Goal: Transaction & Acquisition: Purchase product/service

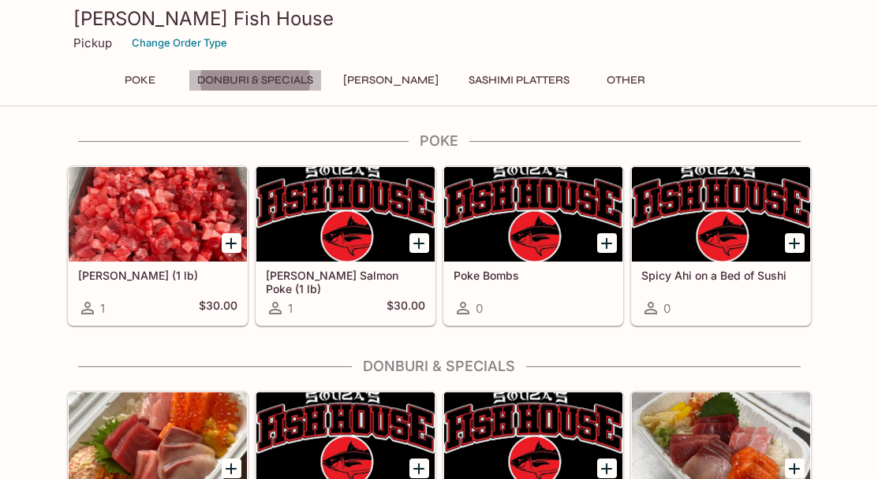
click at [252, 71] on button "Donburi & Specials" at bounding box center [254, 80] width 133 height 22
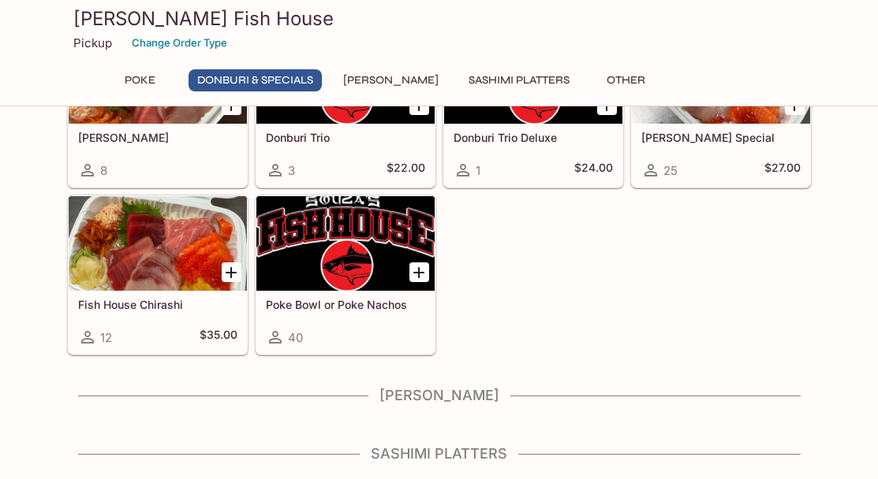
scroll to position [367, 0]
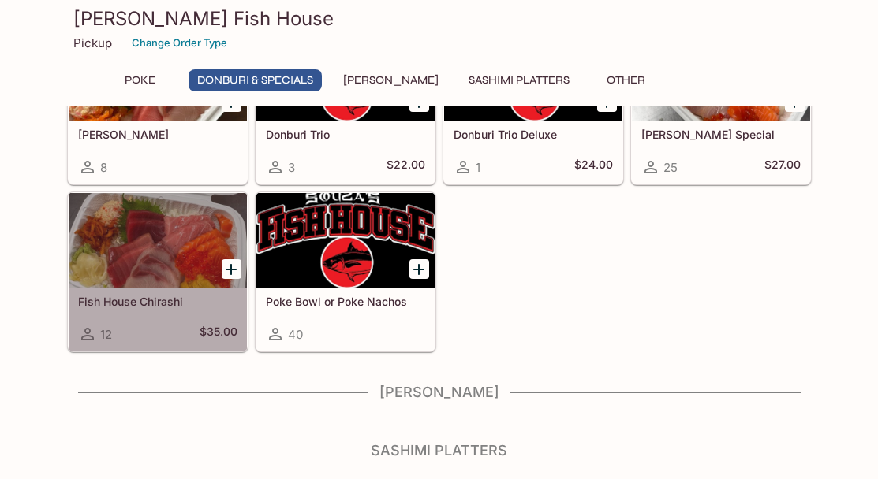
click at [117, 291] on div "Fish House Chirashi 12 $35.00" at bounding box center [158, 319] width 178 height 63
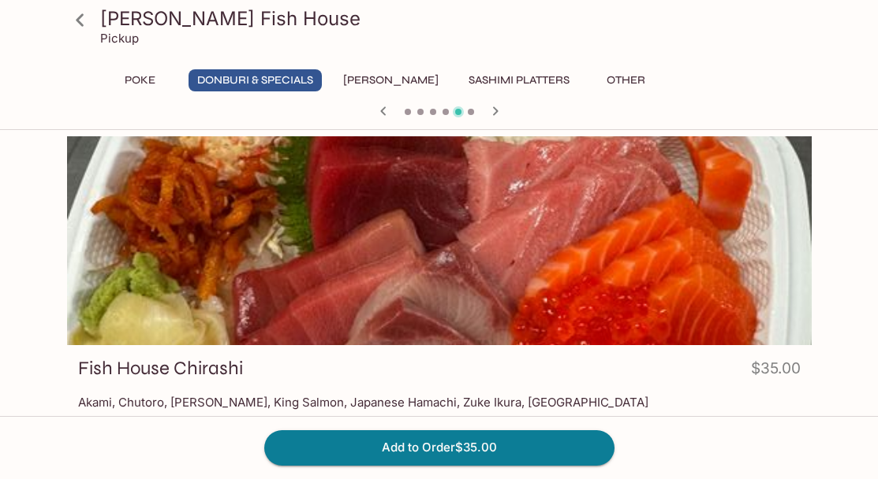
click at [145, 78] on button "Poke" at bounding box center [140, 80] width 71 height 22
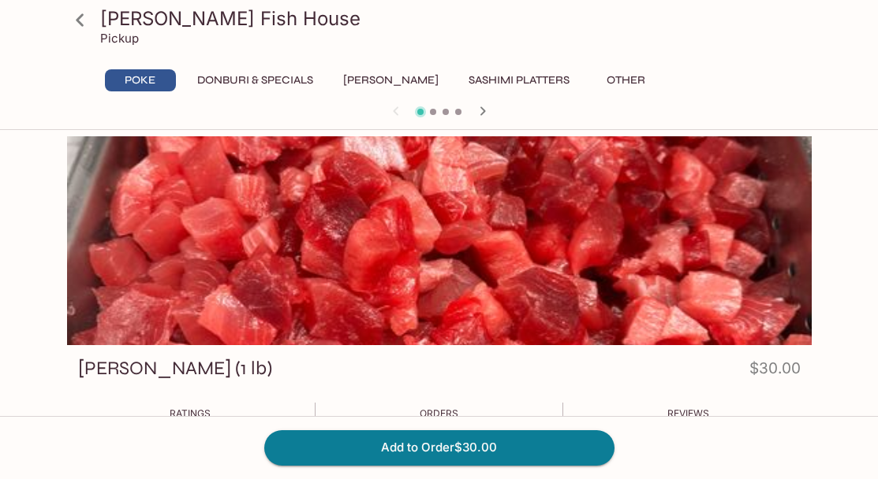
click at [270, 73] on button "Donburi & Specials" at bounding box center [254, 80] width 133 height 22
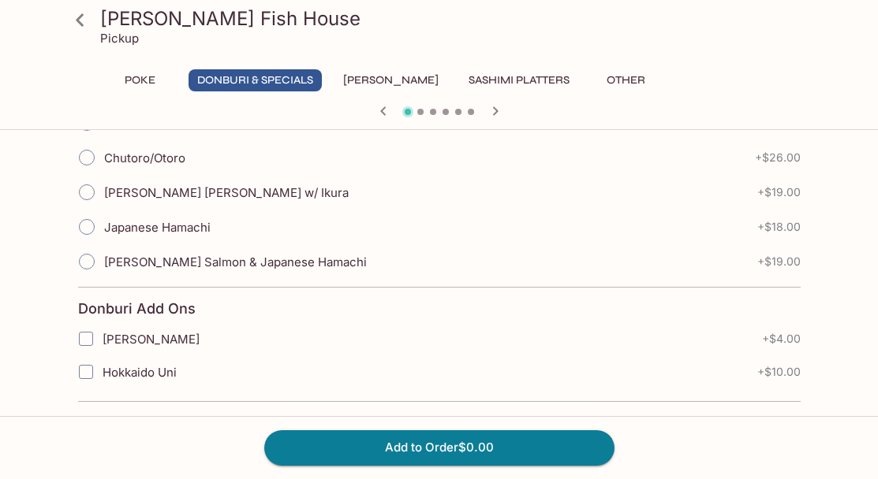
scroll to position [572, 0]
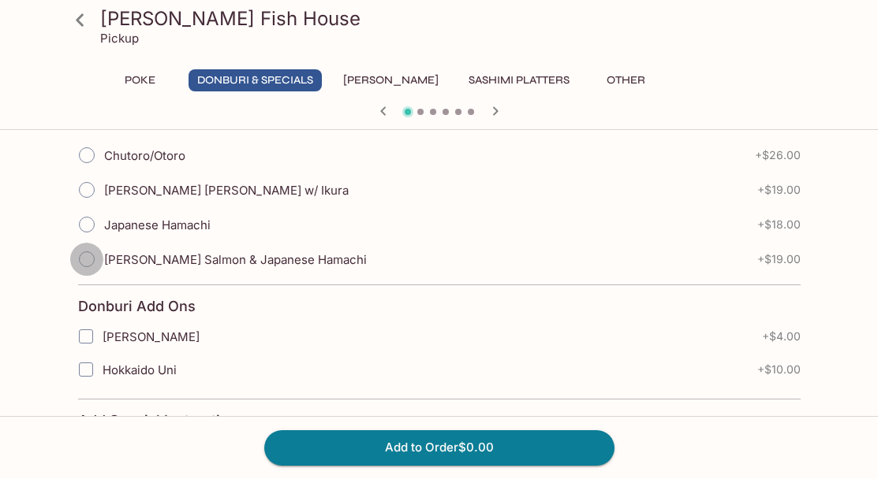
click at [84, 253] on input "[PERSON_NAME] Salmon & Japanese Hamachi" at bounding box center [86, 259] width 33 height 33
radio input "true"
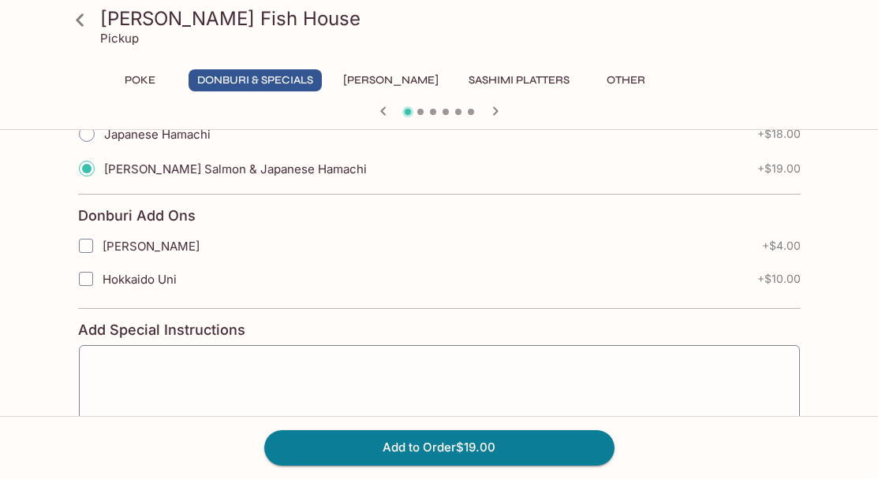
scroll to position [677, 0]
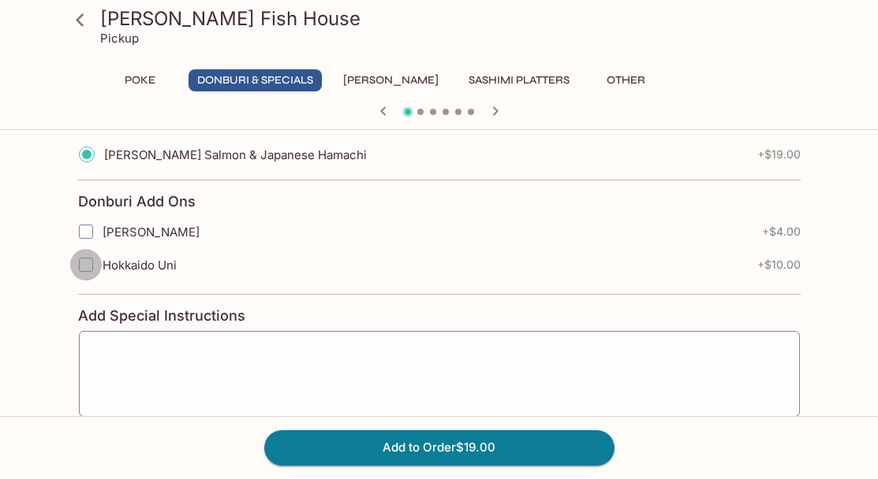
click at [84, 264] on input "Hokkaido Uni" at bounding box center [86, 265] width 32 height 32
checkbox input "true"
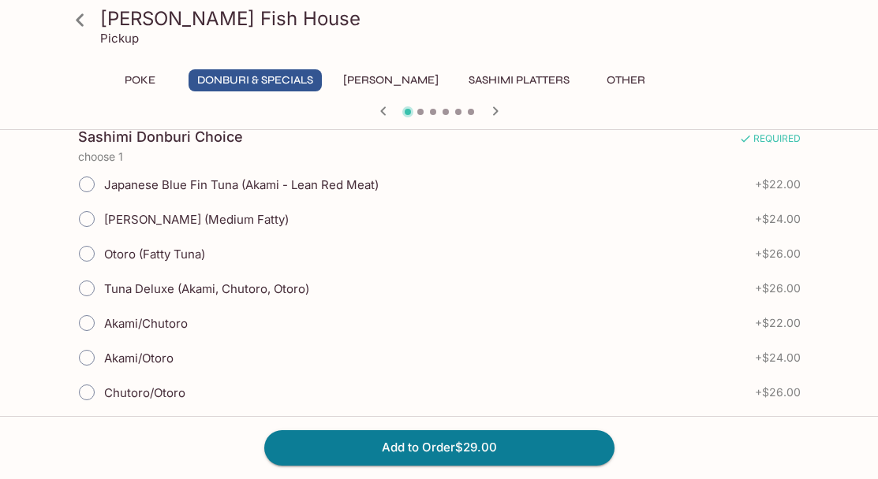
scroll to position [334, 0]
click at [88, 390] on input "Chutoro/Otoro" at bounding box center [86, 393] width 33 height 33
radio input "true"
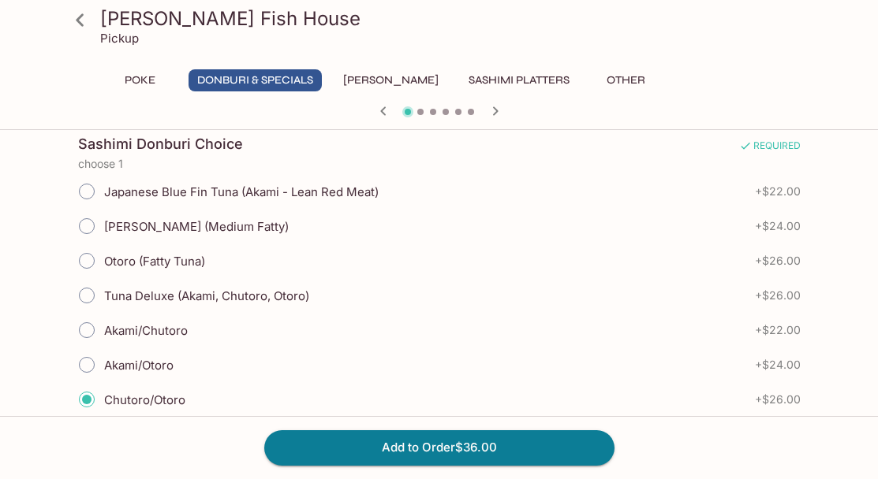
scroll to position [326, 0]
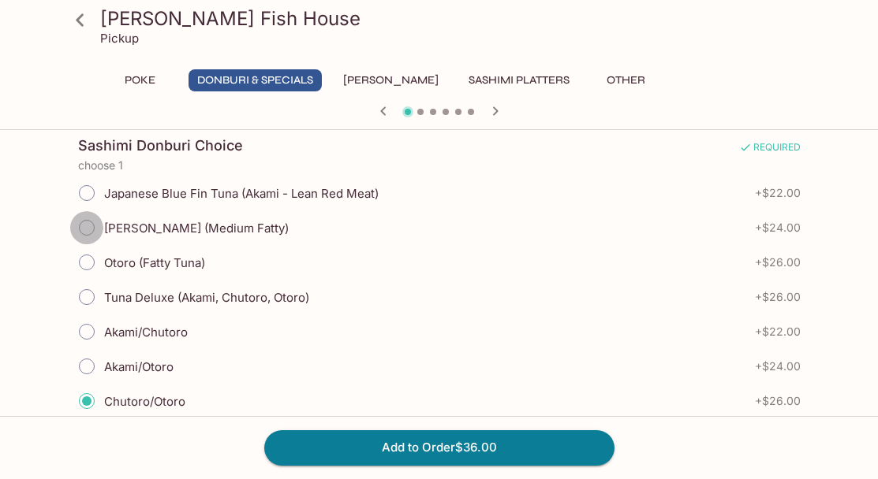
click at [83, 233] on input "[PERSON_NAME] (Medium Fatty)" at bounding box center [86, 227] width 33 height 33
click at [91, 401] on input "Chutoro/Otoro" at bounding box center [86, 401] width 33 height 33
click at [90, 220] on input "[PERSON_NAME] (Medium Fatty)" at bounding box center [86, 227] width 33 height 33
radio input "true"
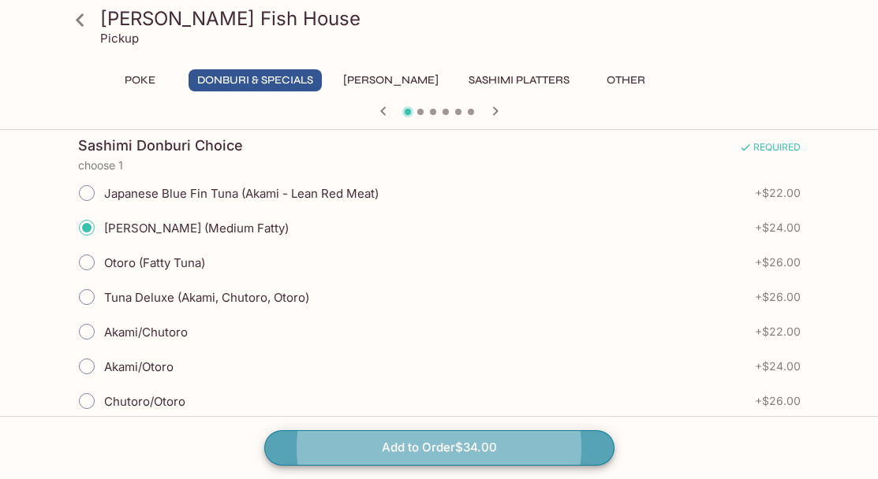
click at [408, 444] on button "Add to Order $34.00" at bounding box center [439, 447] width 350 height 35
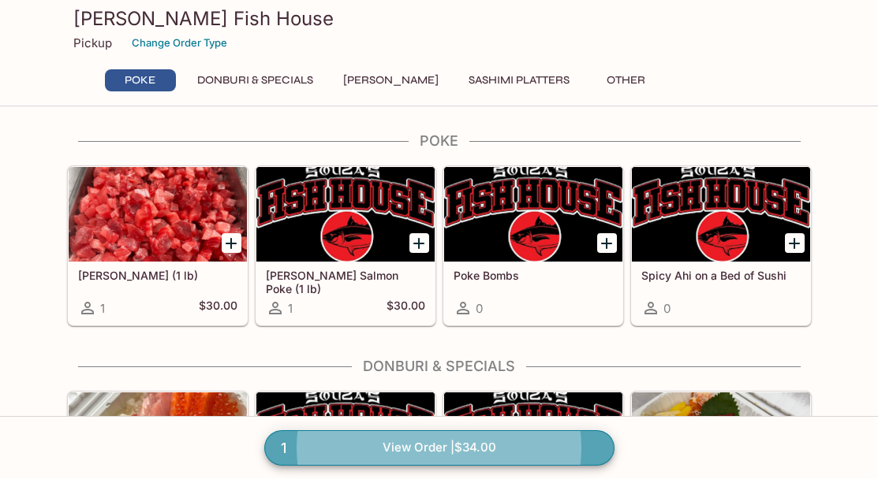
click at [407, 442] on link "1 View Order | $34.00" at bounding box center [439, 447] width 350 height 35
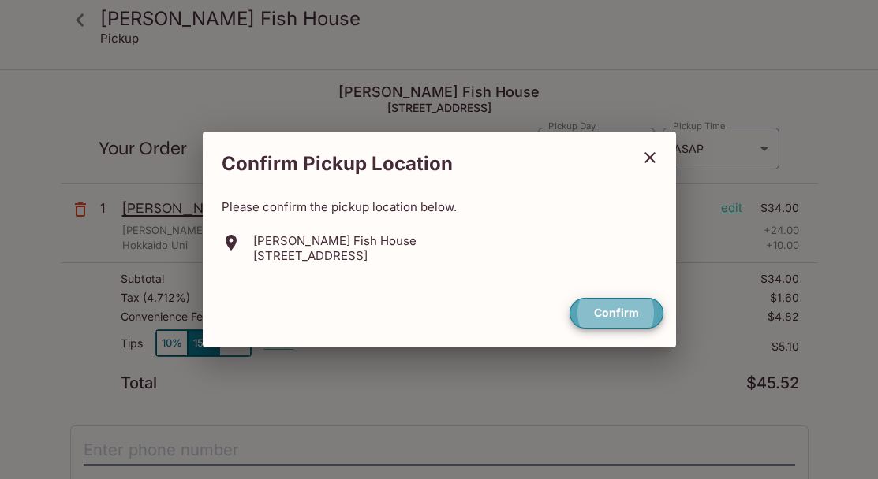
click at [607, 315] on button "Confirm" at bounding box center [616, 313] width 94 height 31
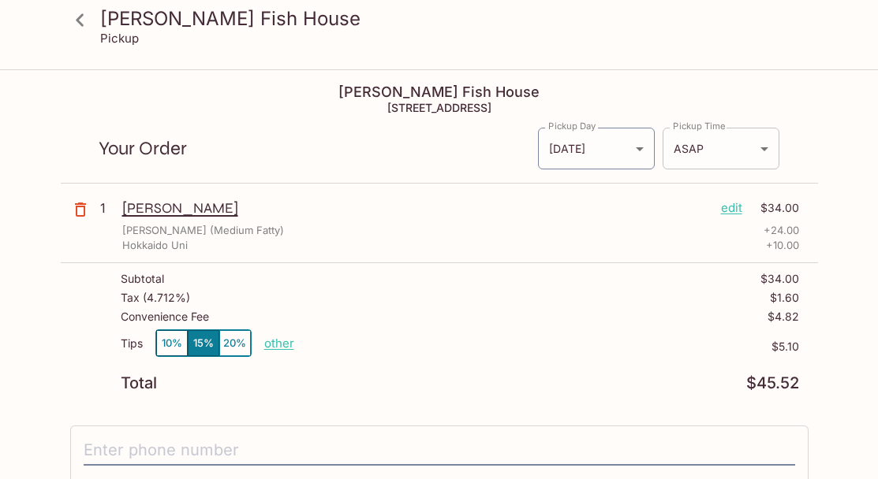
click at [682, 149] on body "[PERSON_NAME] Fish House Pickup [PERSON_NAME] Fish House [STREET_ADDRESS] Your …" at bounding box center [439, 310] width 878 height 479
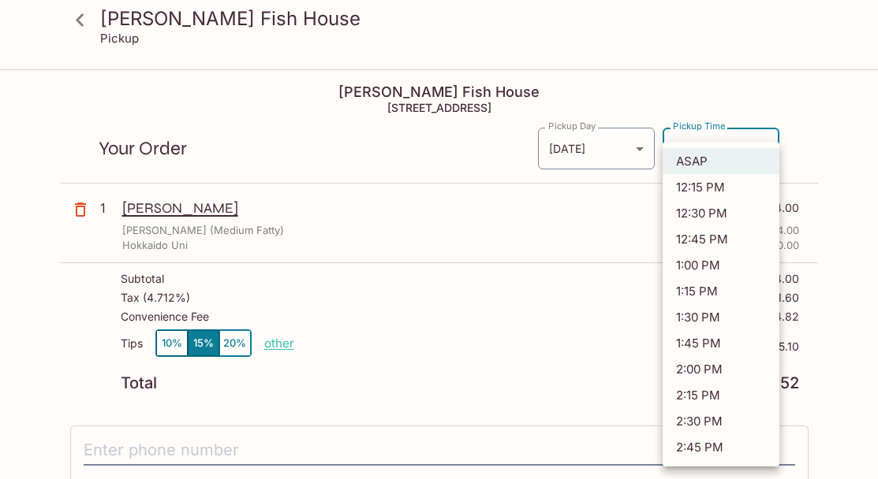
click at [442, 310] on div at bounding box center [439, 239] width 878 height 479
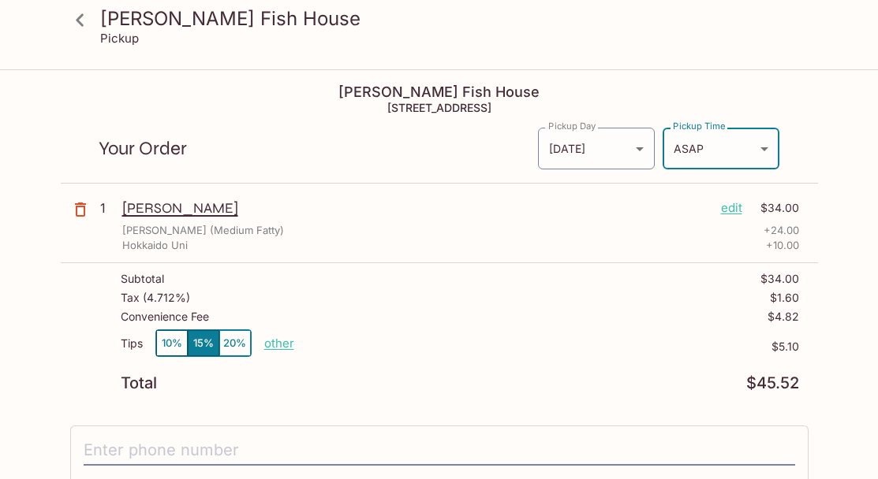
click at [76, 19] on icon at bounding box center [80, 19] width 8 height 13
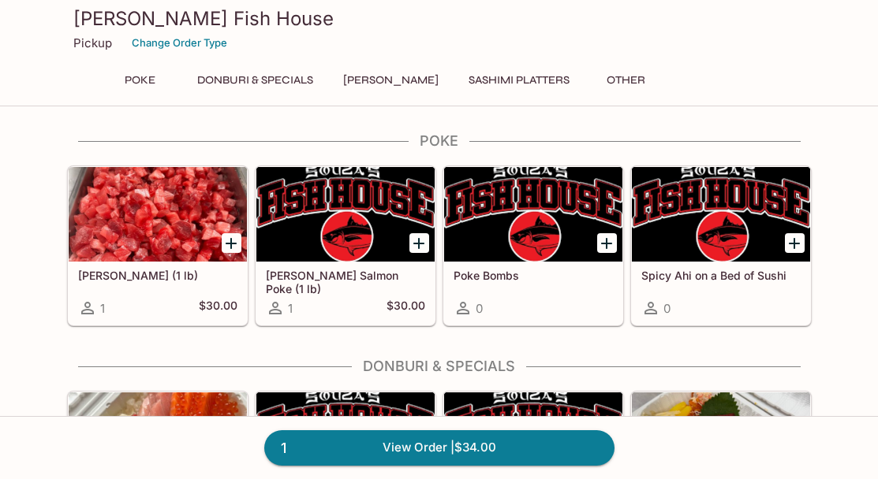
click at [509, 80] on button "Sashimi Platters" at bounding box center [519, 80] width 118 height 22
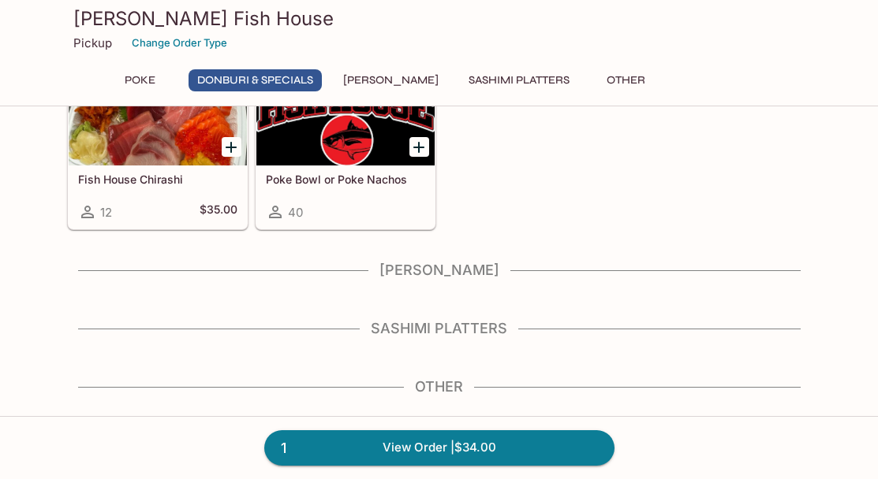
scroll to position [494, 0]
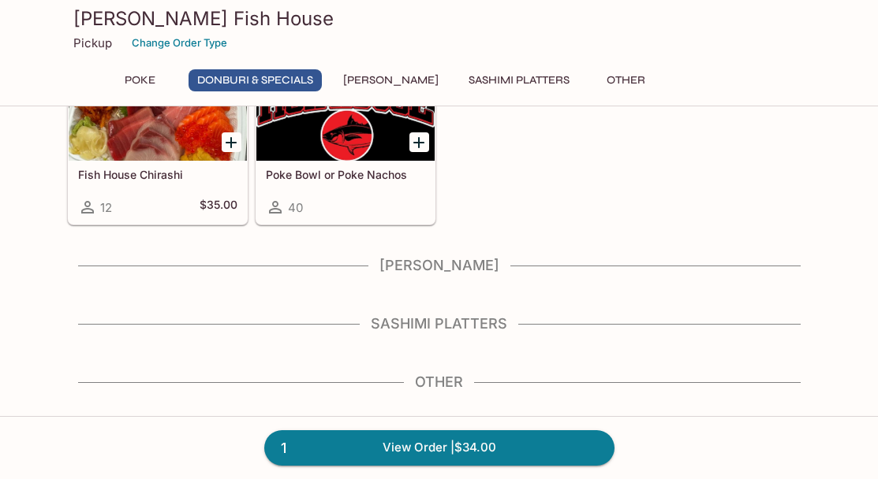
click at [460, 326] on h4 "Sashimi Platters" at bounding box center [439, 323] width 744 height 17
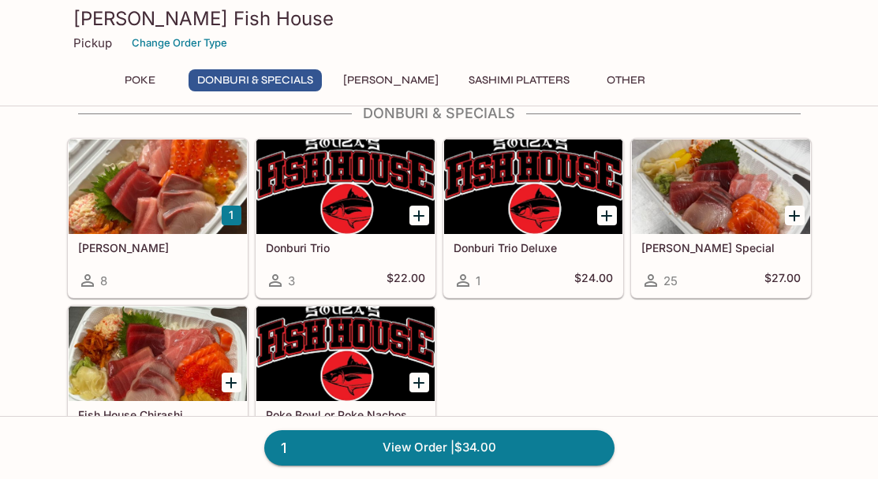
scroll to position [244, 0]
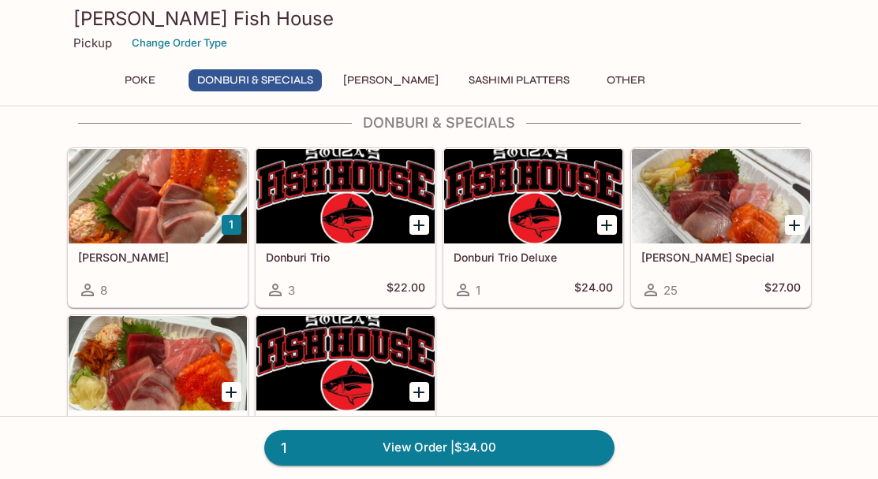
click at [356, 254] on h5 "Donburi Trio" at bounding box center [345, 257] width 159 height 13
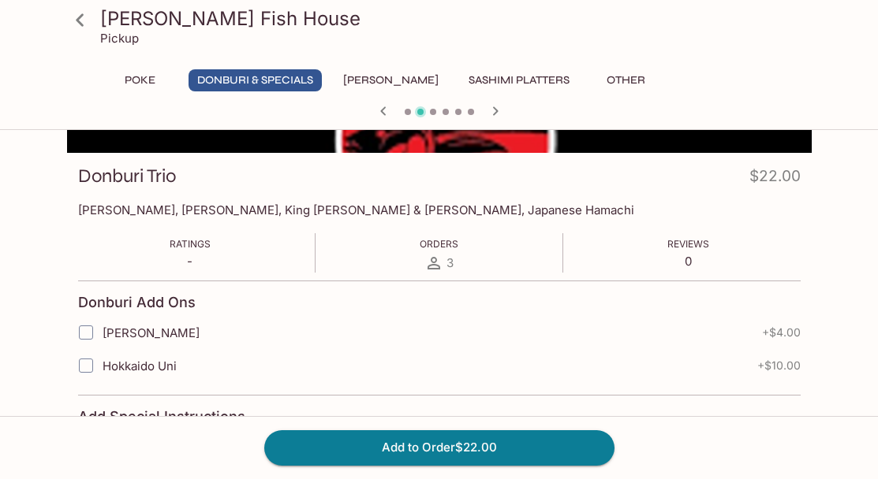
scroll to position [199, 0]
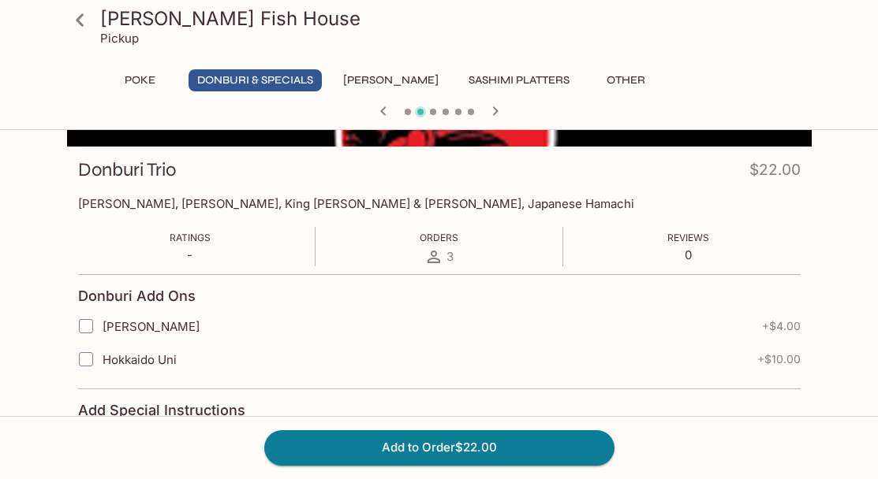
scroll to position [244, 0]
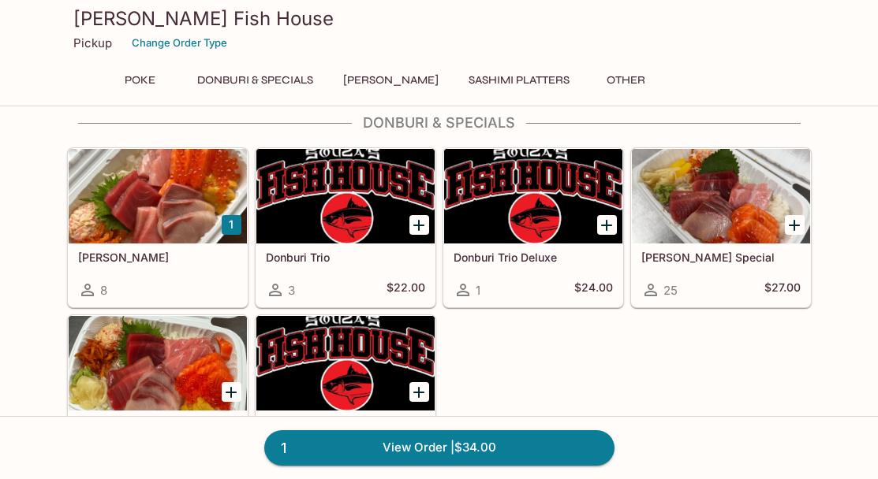
click at [698, 265] on div "[PERSON_NAME] Special 25 $27.00" at bounding box center [721, 275] width 178 height 63
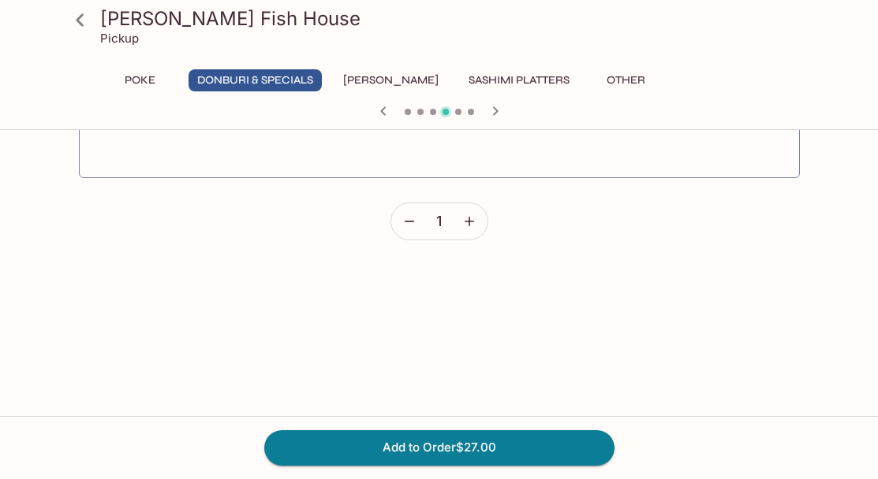
scroll to position [543, 0]
